Goal: Transaction & Acquisition: Purchase product/service

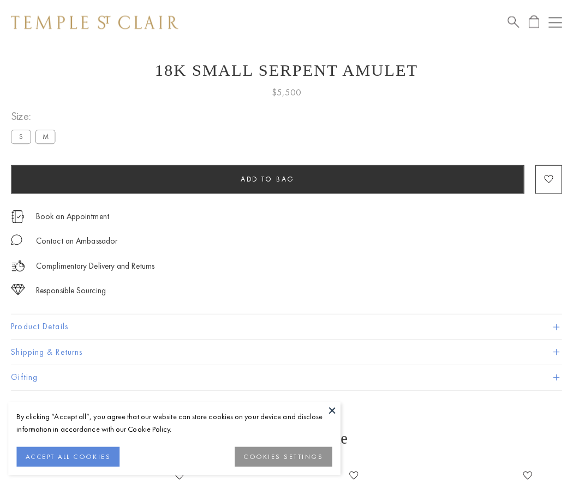
scroll to position [26, 0]
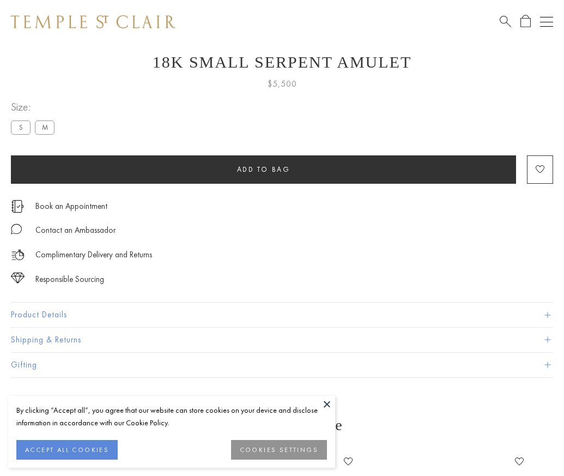
click at [263, 169] on span "Add to bag" at bounding box center [263, 169] width 53 height 9
